Goal: Task Accomplishment & Management: Complete application form

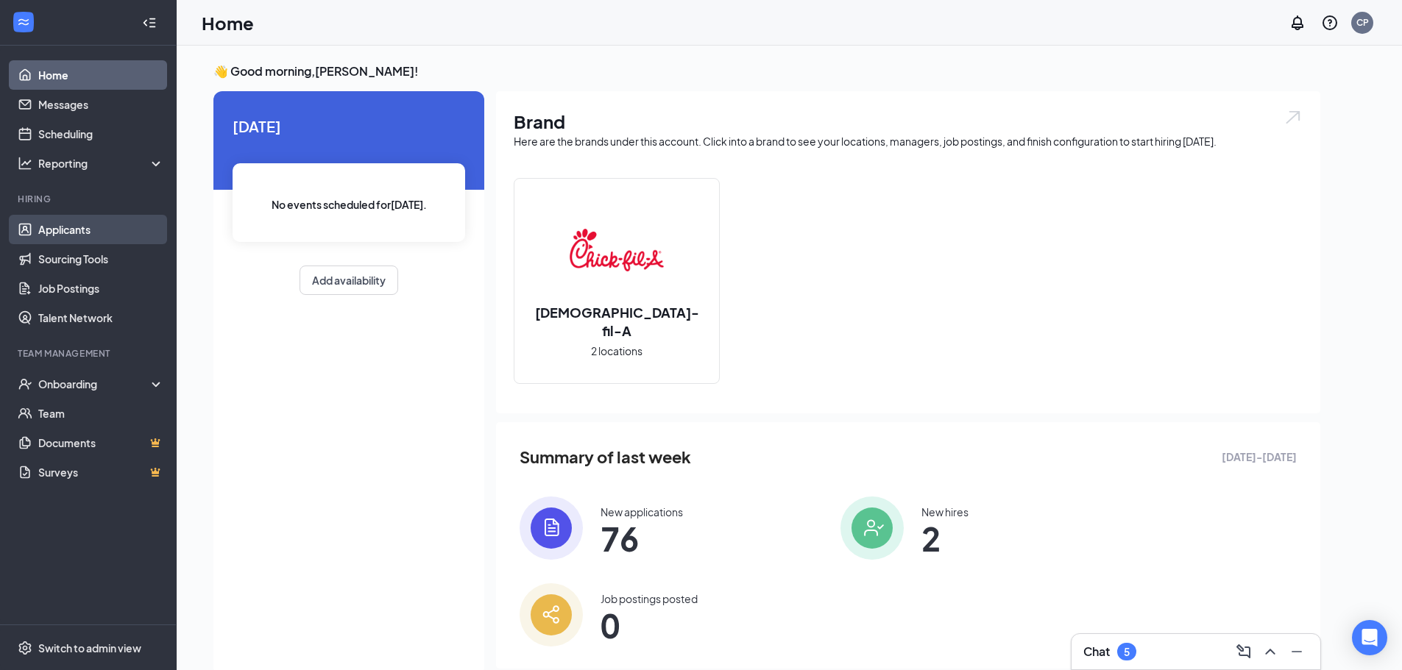
click at [133, 241] on link "Applicants" at bounding box center [101, 229] width 126 height 29
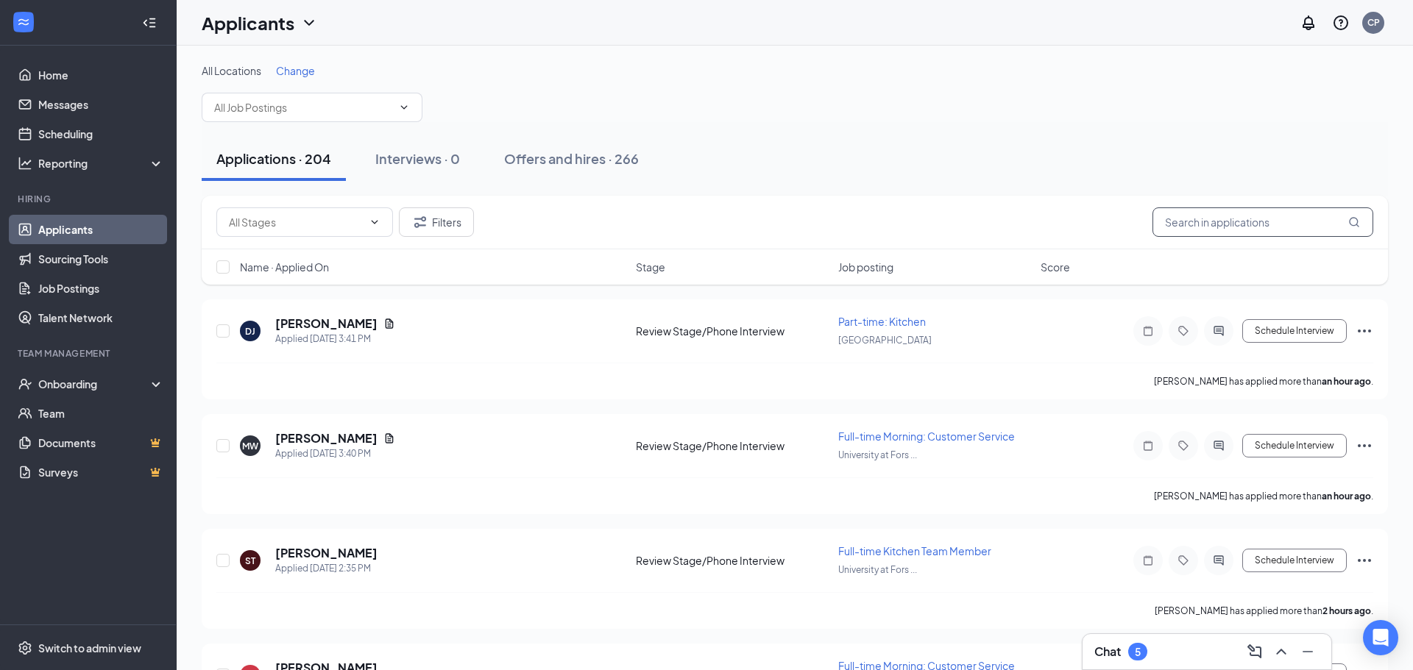
drag, startPoint x: 1212, startPoint y: 219, endPoint x: 1201, endPoint y: 218, distance: 11.1
click at [1211, 219] on input "text" at bounding box center [1263, 222] width 221 height 29
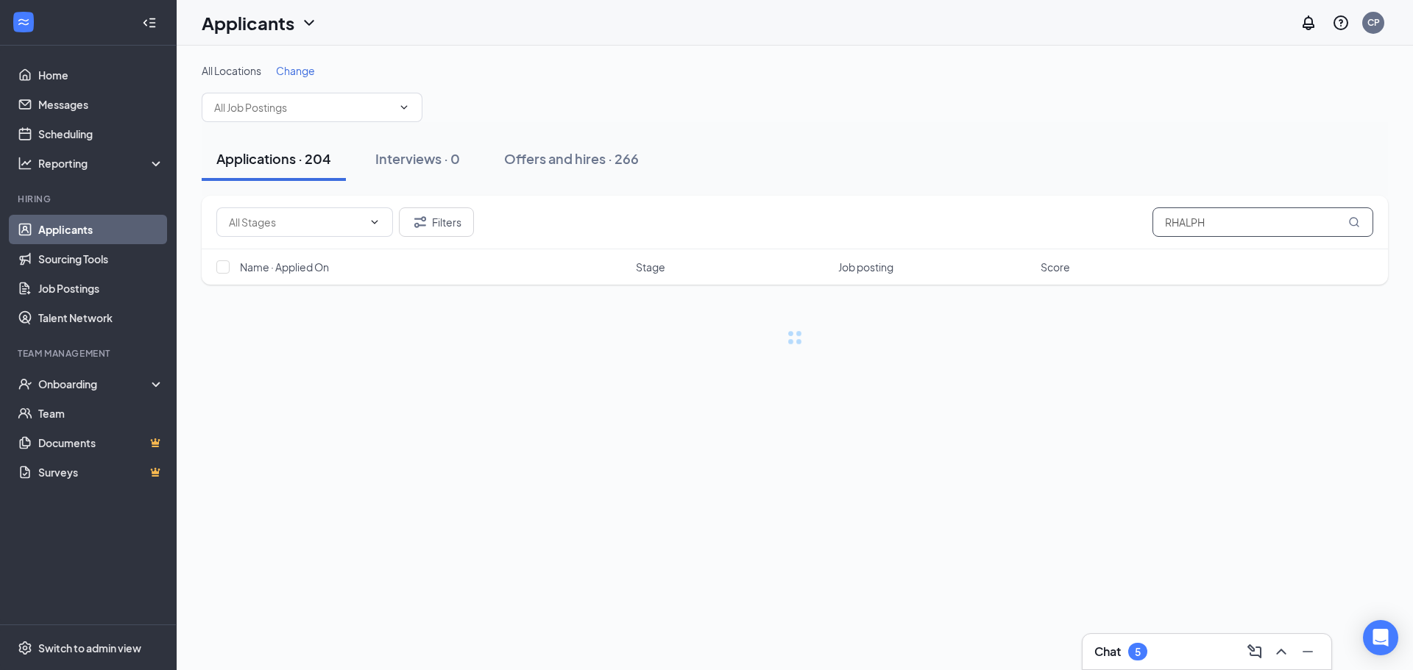
type input "RHALPH"
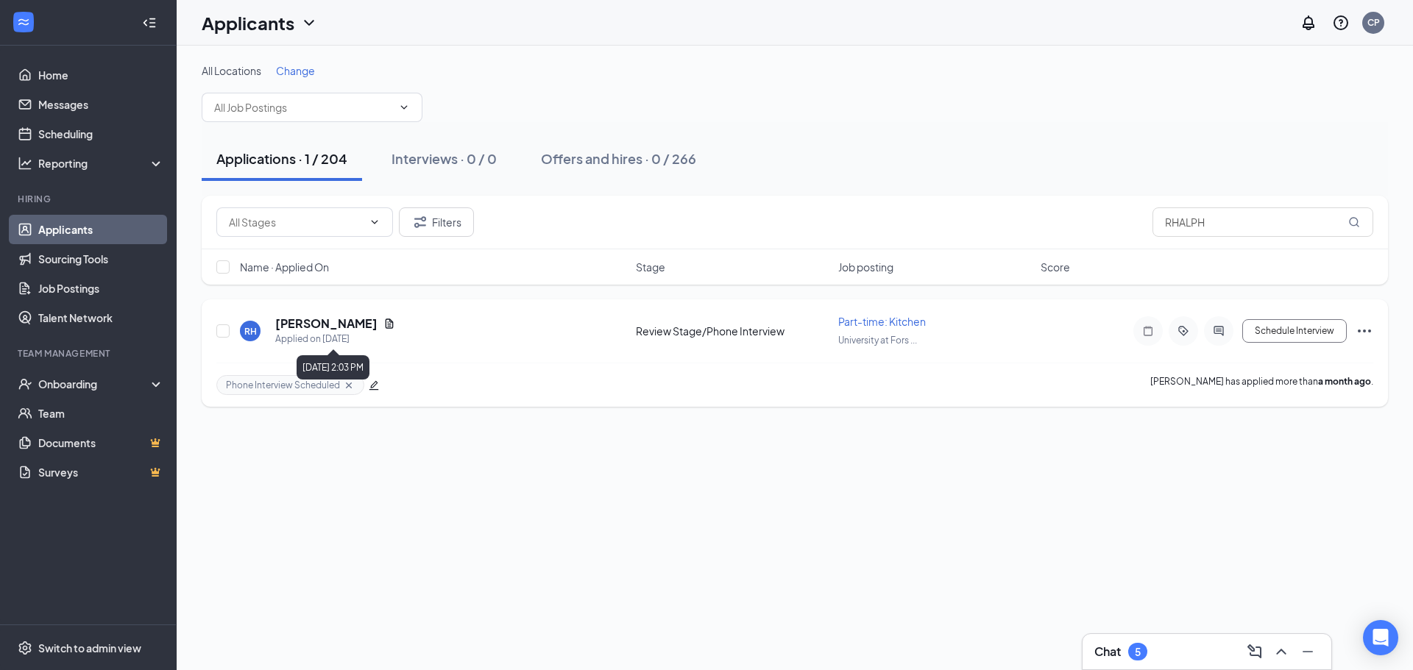
click at [289, 332] on div "Applied on [DATE]" at bounding box center [335, 339] width 120 height 15
click at [375, 333] on div "Applied on [DATE]" at bounding box center [335, 339] width 120 height 15
click at [377, 322] on h5 "[PERSON_NAME]" at bounding box center [326, 324] width 102 height 16
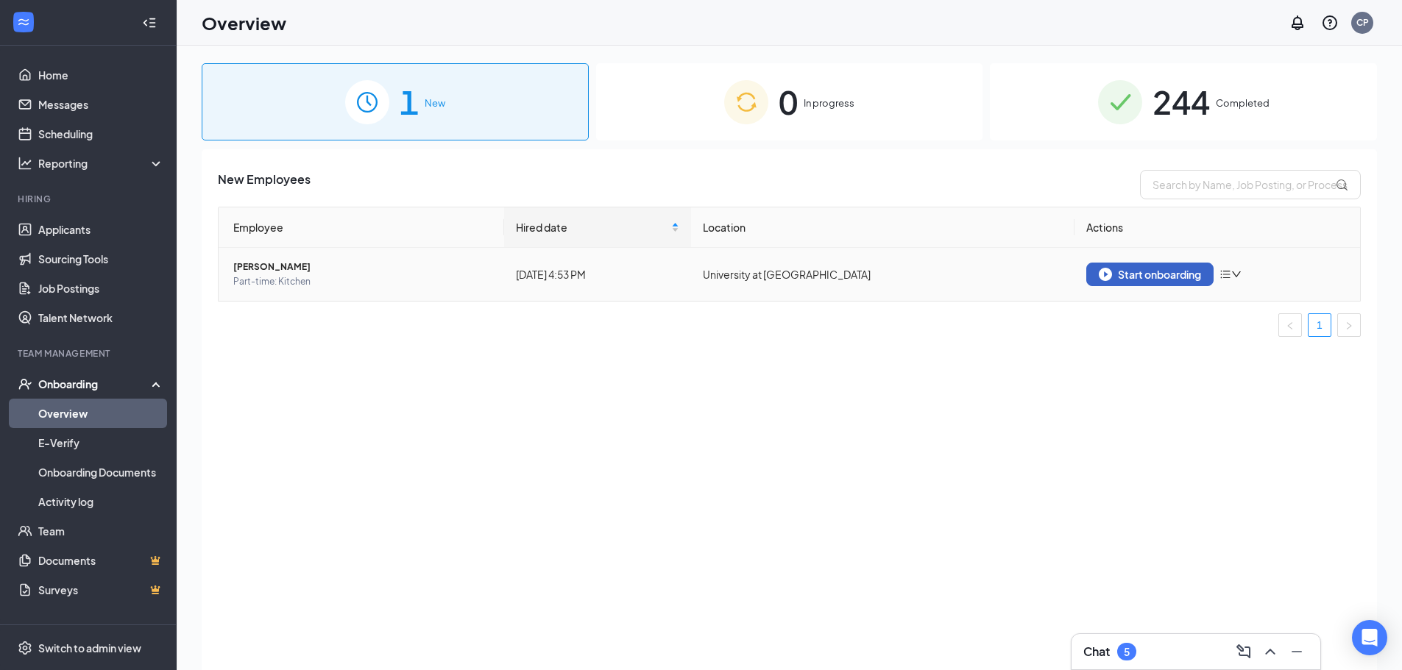
click at [1153, 281] on button "Start onboarding" at bounding box center [1149, 275] width 127 height 24
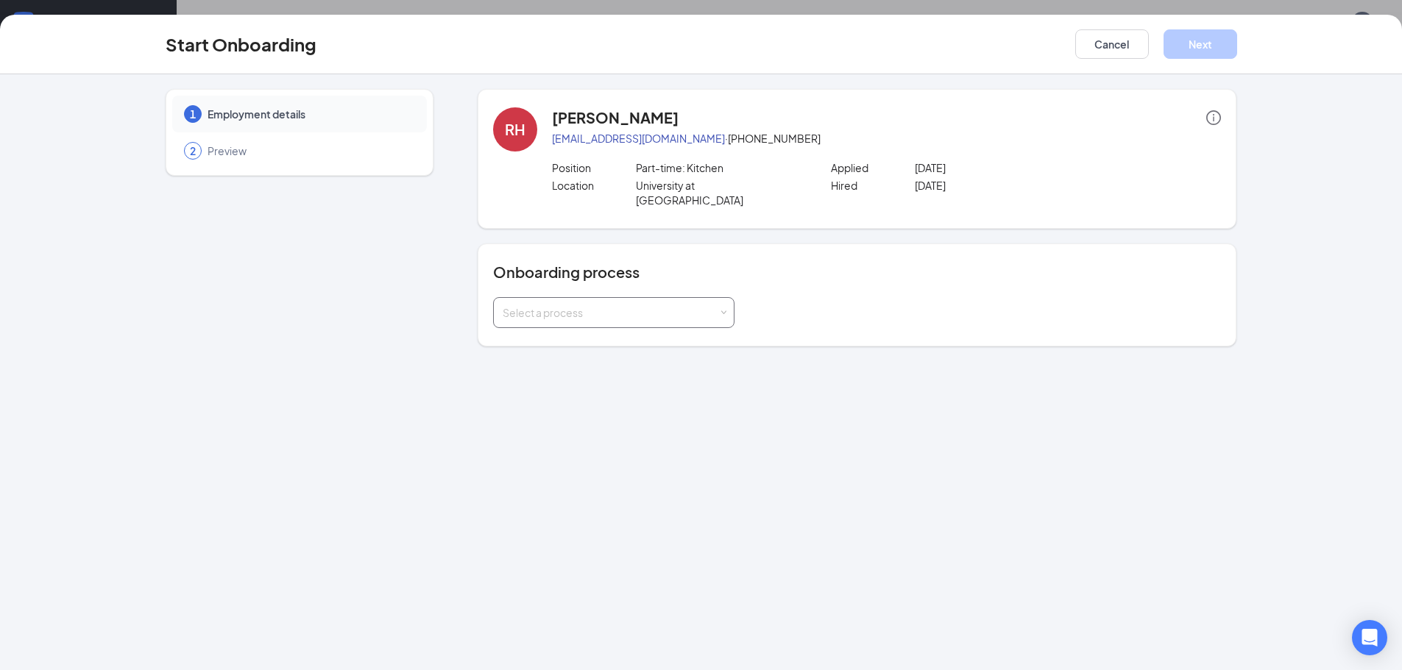
click at [628, 305] on div "Select a process" at bounding box center [611, 312] width 216 height 15
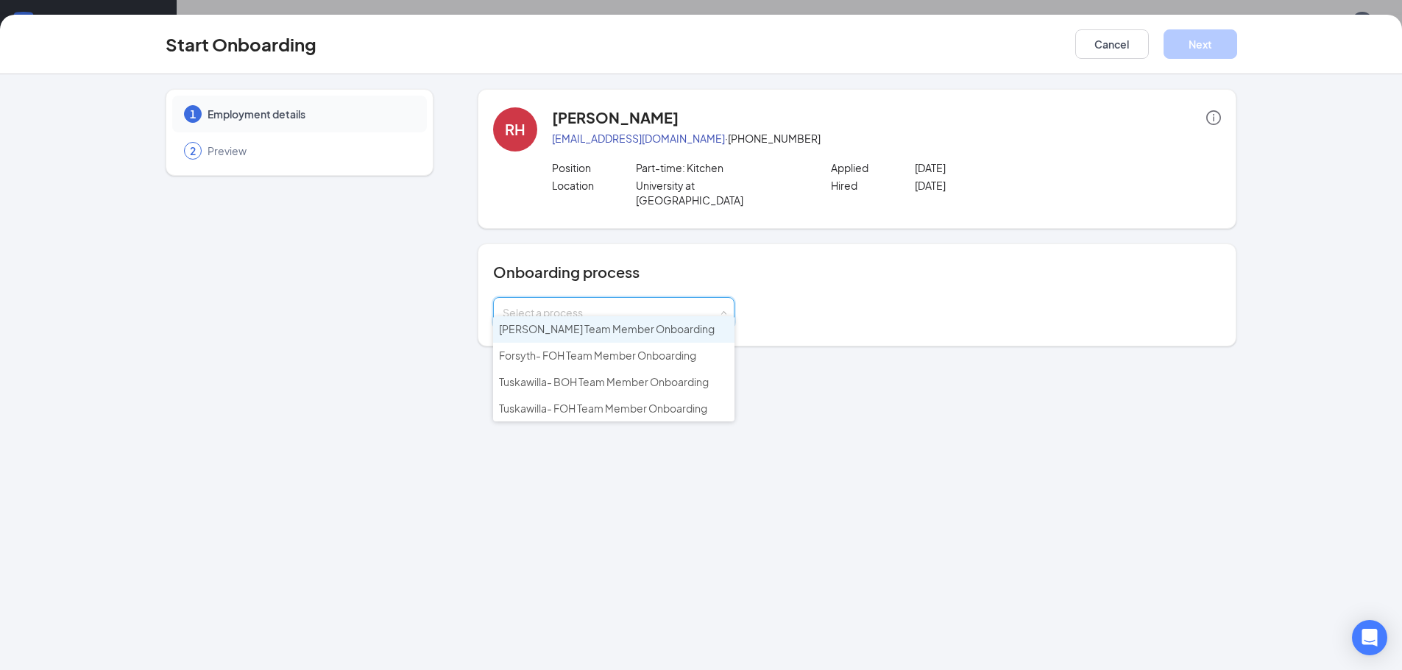
click at [620, 332] on span "[PERSON_NAME] Team Member Onboarding" at bounding box center [607, 328] width 216 height 13
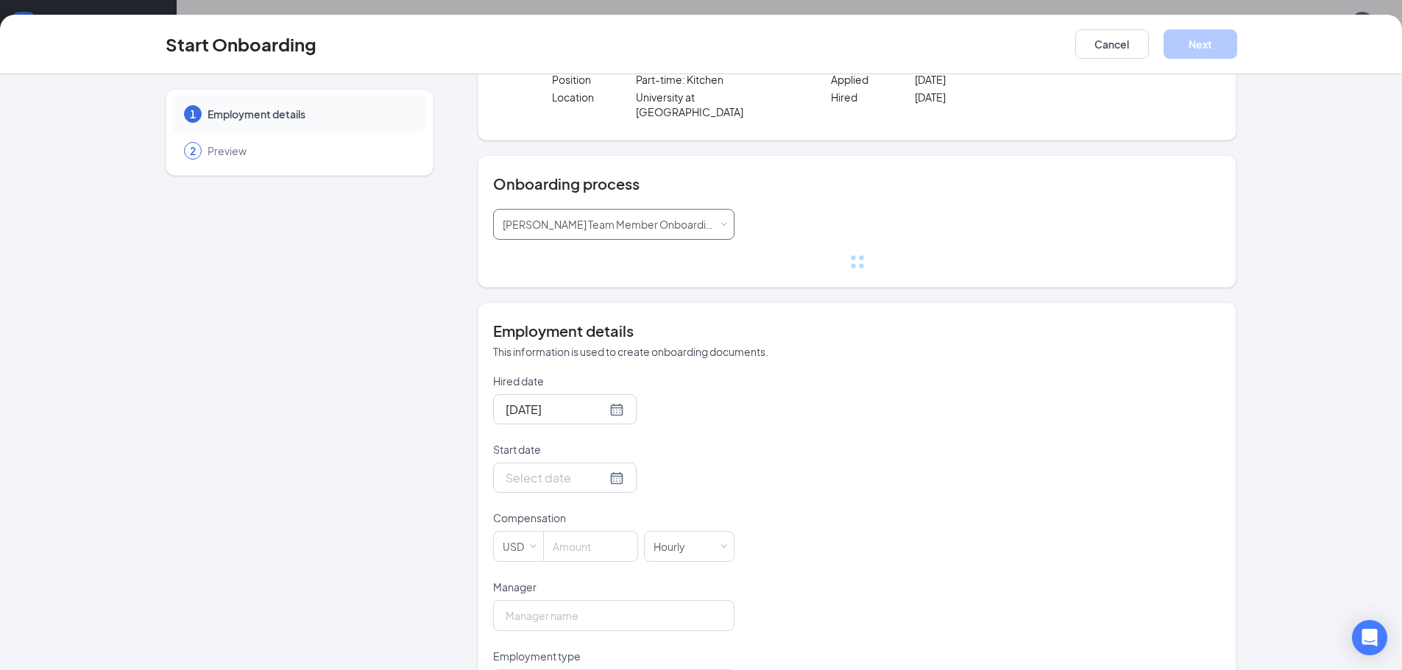
scroll to position [221, 0]
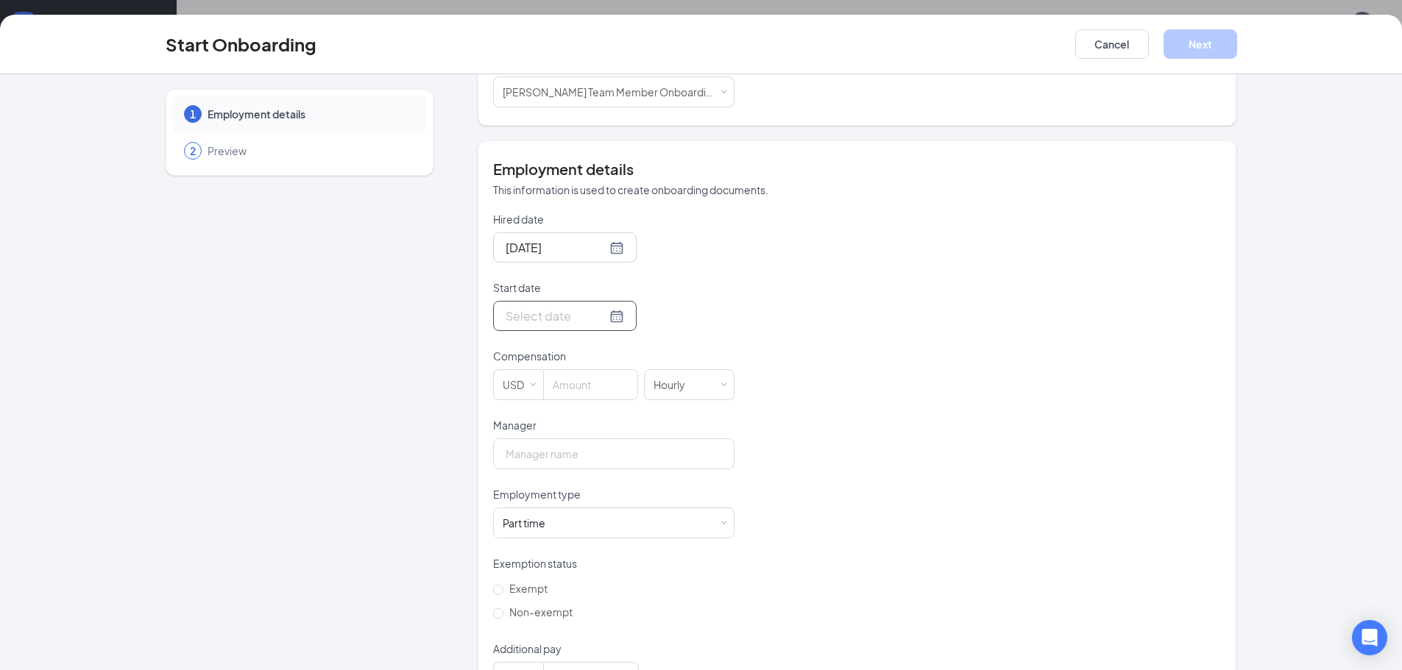
click at [602, 307] on div at bounding box center [565, 316] width 118 height 18
type input "[DATE]"
click at [560, 439] on div "16" at bounding box center [568, 448] width 18 height 18
click at [565, 439] on input "Manager" at bounding box center [613, 454] width 241 height 31
click at [590, 372] on input at bounding box center [590, 384] width 93 height 29
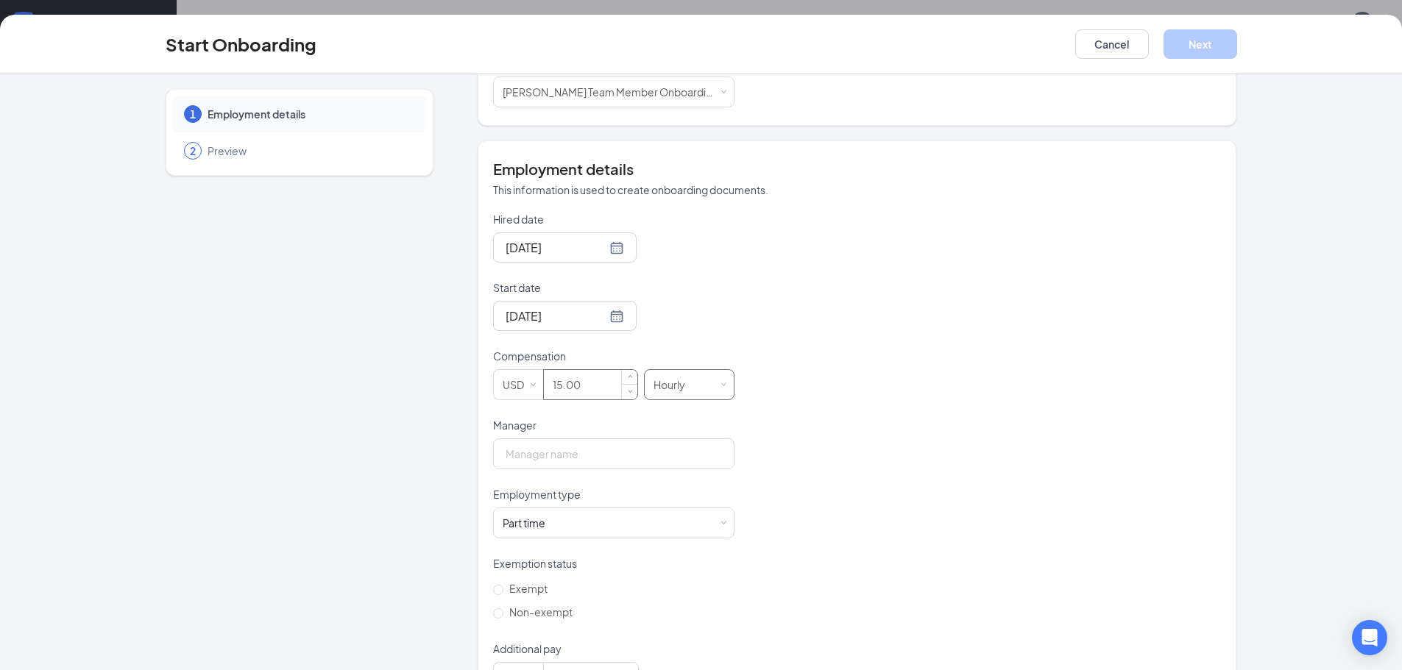
type input "15"
click at [595, 439] on input "Manager" at bounding box center [613, 454] width 241 height 31
type input "c"
type input "[PERSON_NAME]"
click at [629, 510] on div "Part time Works less than 30 hours per week and is reasonably expected to work" at bounding box center [614, 523] width 222 height 29
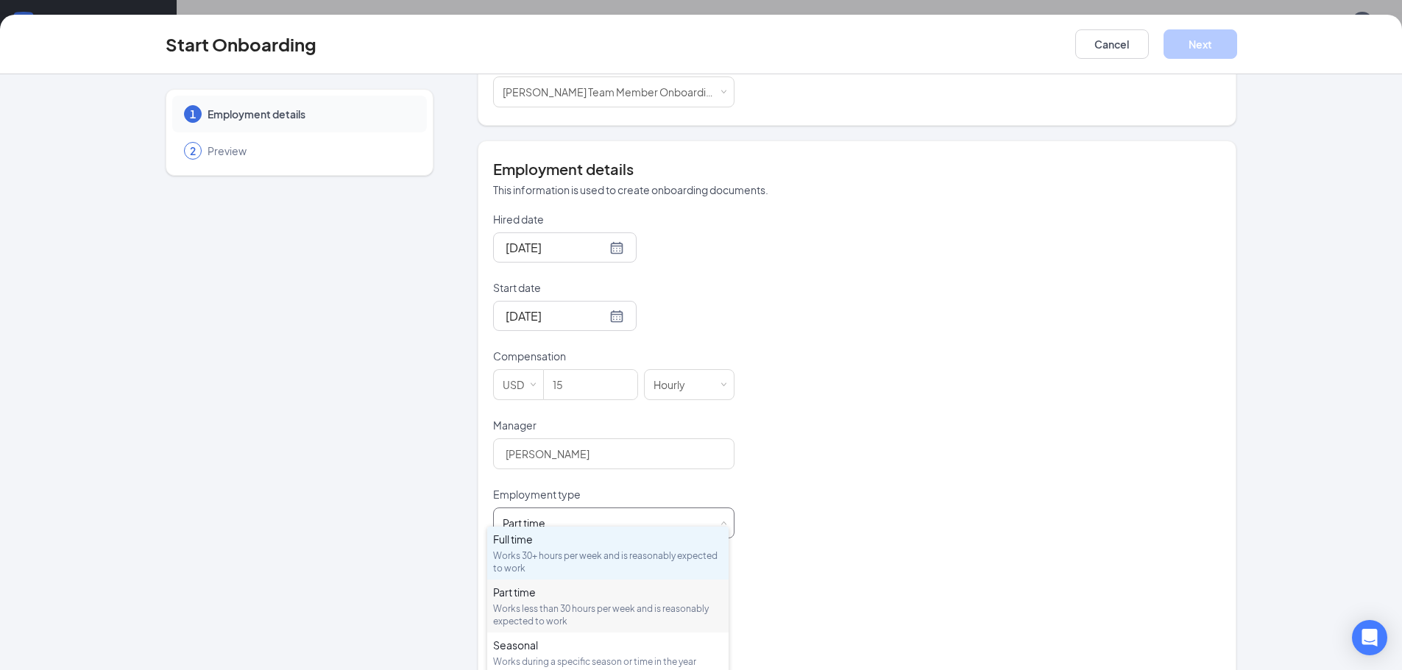
click at [613, 572] on div "Works 30+ hours per week and is reasonably expected to work" at bounding box center [608, 562] width 230 height 25
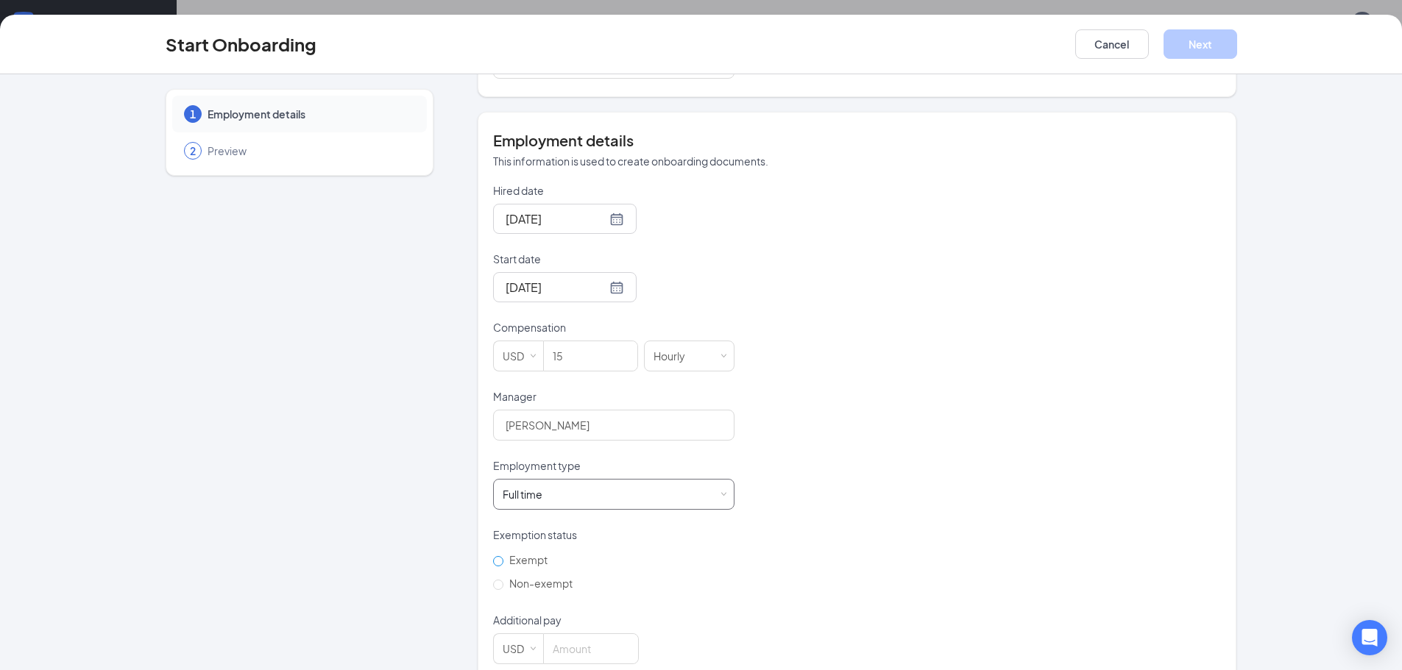
scroll to position [262, 0]
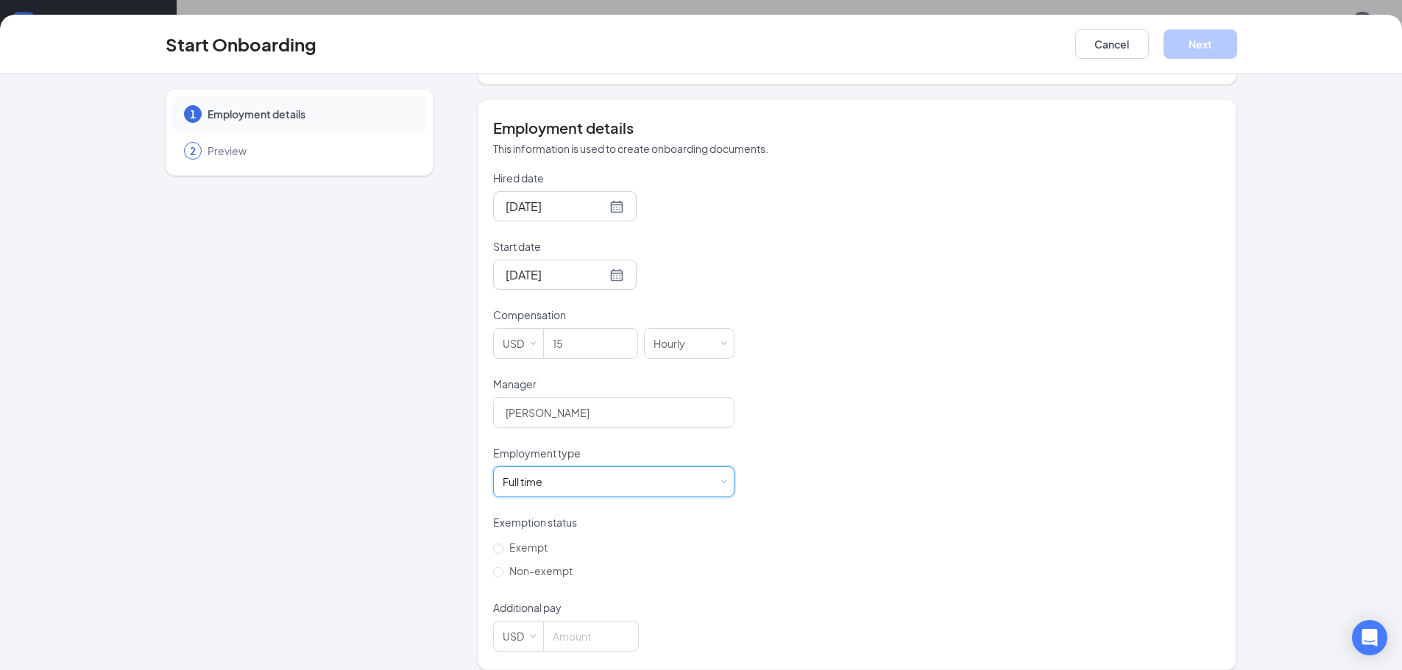
drag, startPoint x: 539, startPoint y: 551, endPoint x: 544, endPoint y: 577, distance: 27.0
click at [539, 565] on span "Non-exempt" at bounding box center [540, 571] width 75 height 13
click at [503, 567] on input "Non-exempt" at bounding box center [498, 572] width 10 height 10
radio input "true"
click at [562, 622] on input at bounding box center [591, 636] width 94 height 29
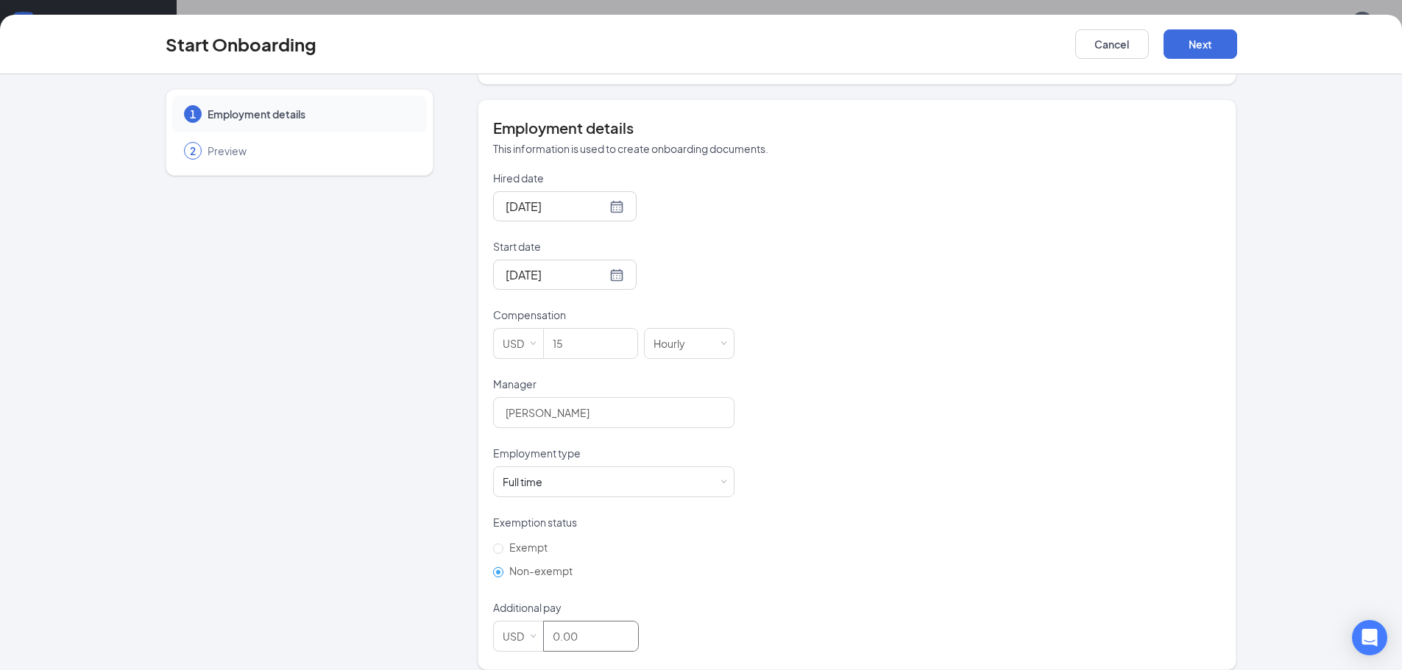
type input "0"
click at [796, 576] on div "Hired date [DATE] Start date [DATE] [DATE] Su Mo Tu We Th Fr Sa 31 1 2 3 4 5 6 …" at bounding box center [857, 411] width 728 height 481
click at [1226, 35] on button "Next" at bounding box center [1201, 43] width 74 height 29
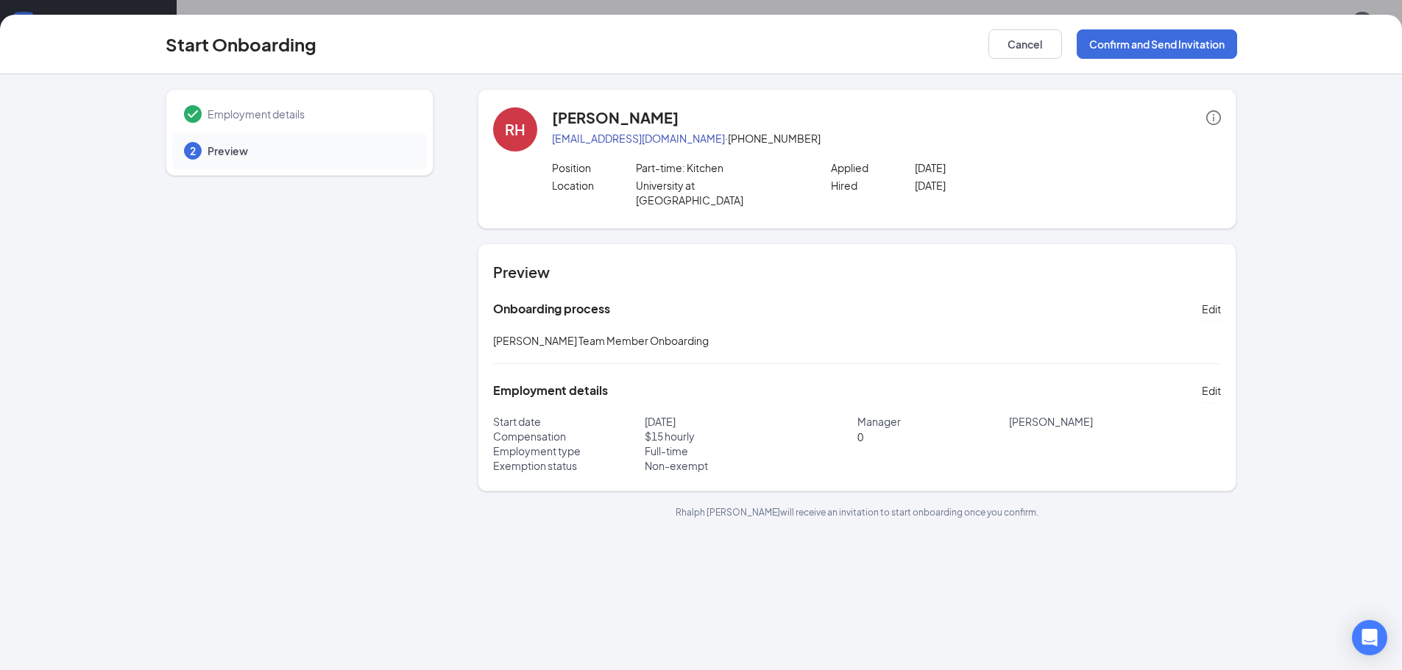
scroll to position [0, 0]
click at [1151, 40] on button "Confirm and Send Invitation" at bounding box center [1157, 43] width 160 height 29
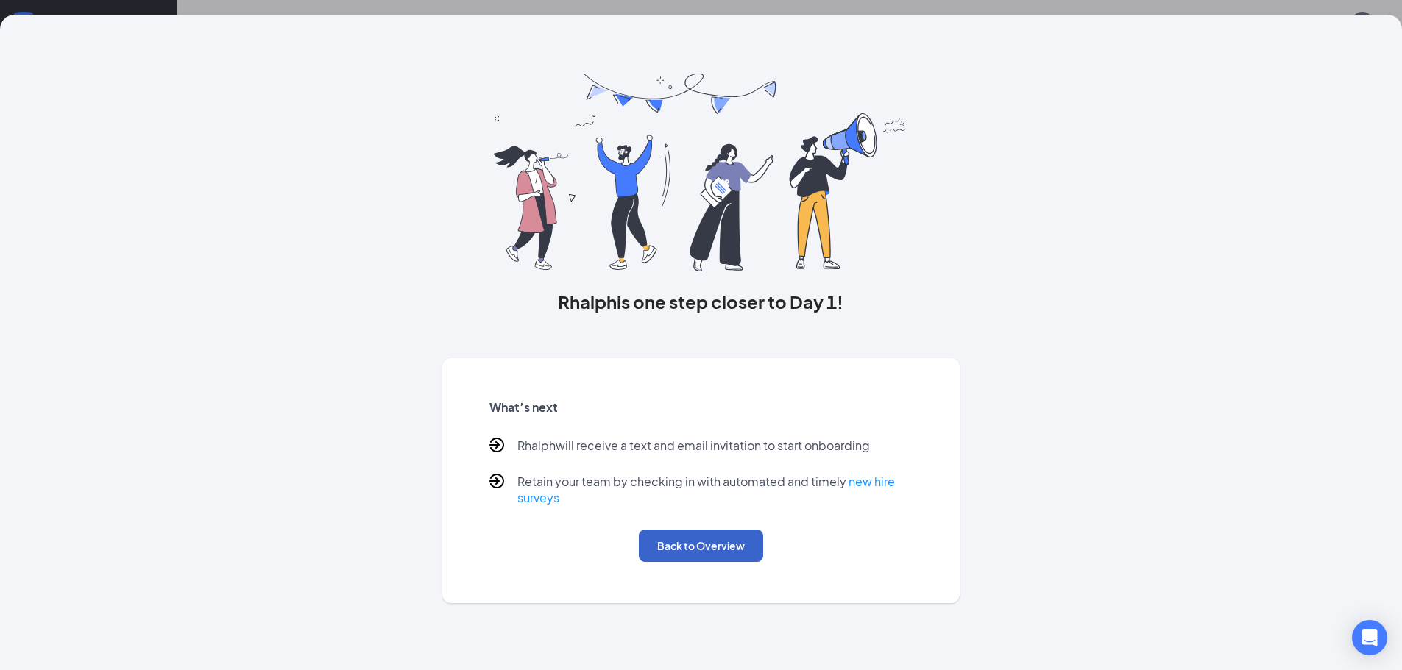
click at [662, 545] on button "Back to Overview" at bounding box center [701, 546] width 124 height 32
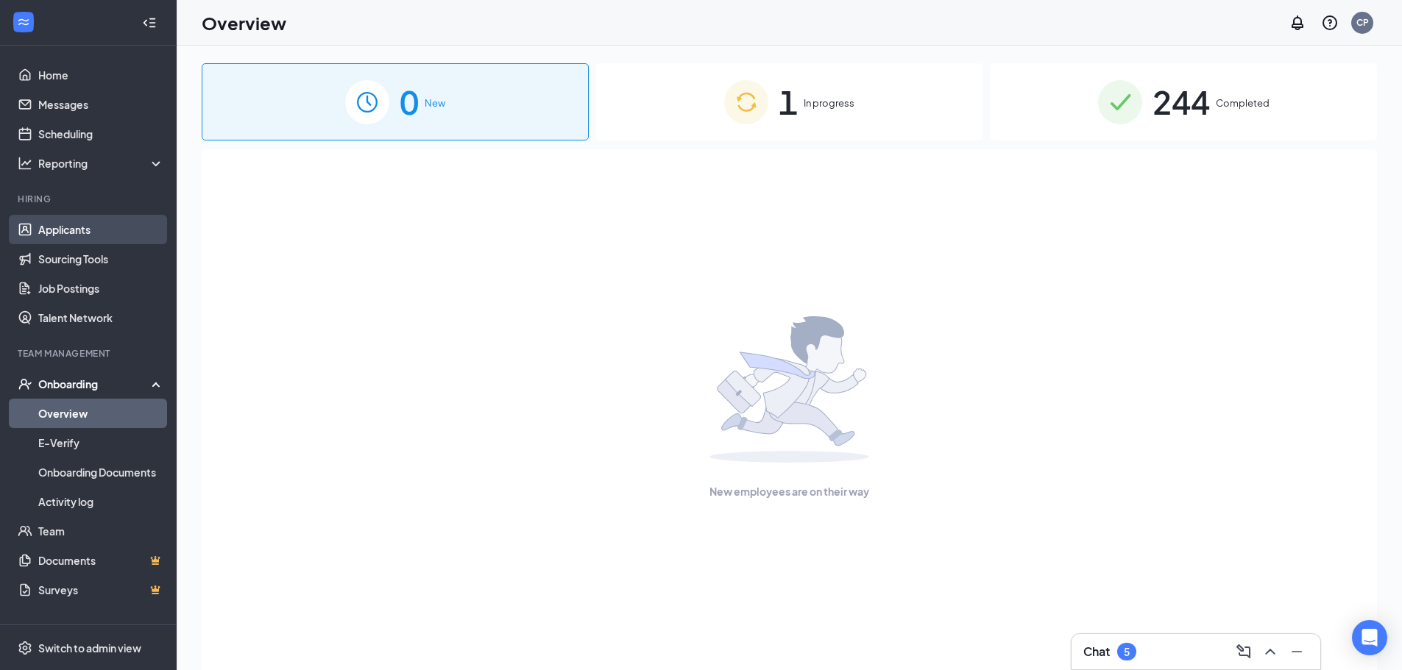
click at [85, 227] on link "Applicants" at bounding box center [101, 229] width 126 height 29
